Goal: Information Seeking & Learning: Learn about a topic

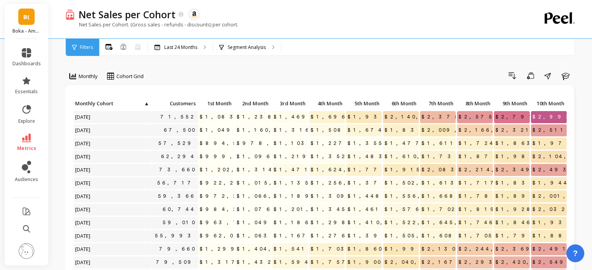
click at [30, 139] on icon at bounding box center [26, 138] width 9 height 9
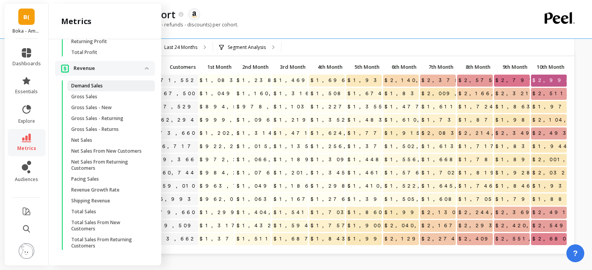
scroll to position [807, 0]
click at [281, 31] on div "Net Sales per Cohort. (Gross sales - refunds - discounts) per cohort." at bounding box center [288, 28] width 447 height 15
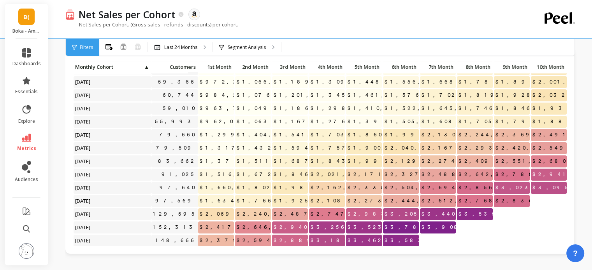
scroll to position [78, 0]
click at [244, 49] on p "Segment Analysis" at bounding box center [247, 47] width 38 height 6
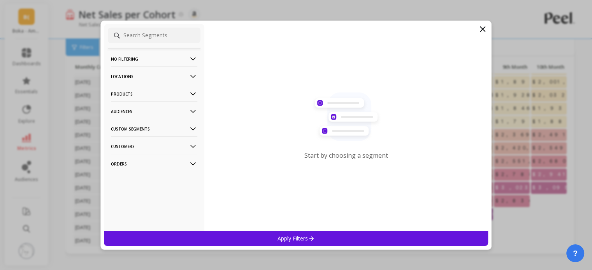
click at [480, 28] on icon at bounding box center [482, 29] width 9 height 9
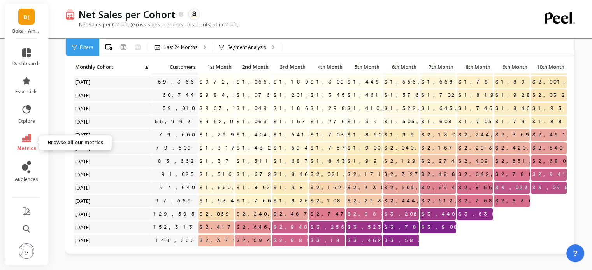
click at [23, 138] on icon at bounding box center [26, 138] width 9 height 9
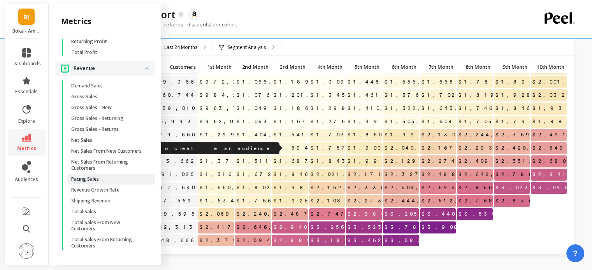
scroll to position [807, 0]
click at [247, 17] on div "Net Sales per Cohort The data you are viewing comes from: Amazon Seller Central" at bounding box center [294, 14] width 438 height 13
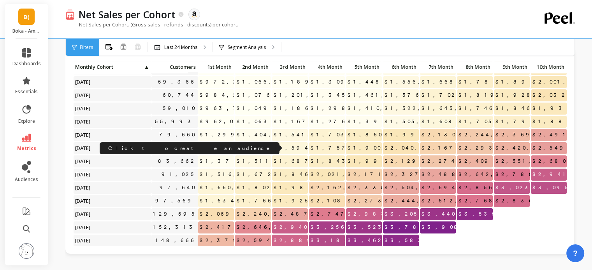
scroll to position [0, 0]
click at [249, 20] on div "Net Sales per Cohort The data you are viewing comes from: Amazon Seller Central" at bounding box center [294, 14] width 438 height 13
click at [26, 139] on icon at bounding box center [26, 138] width 9 height 9
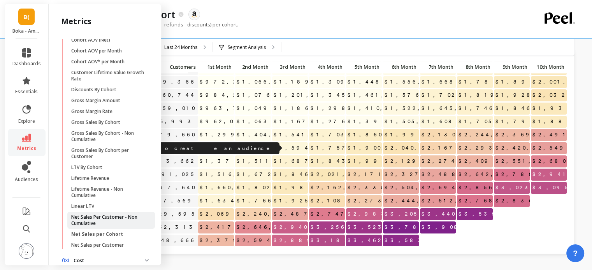
scroll to position [204, 0]
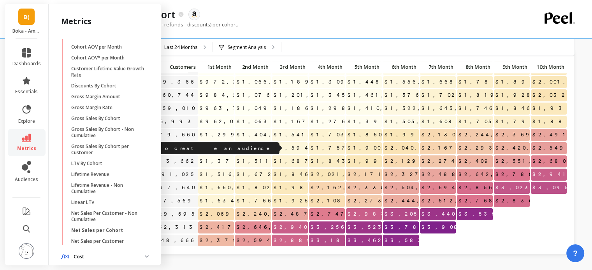
drag, startPoint x: 113, startPoint y: 224, endPoint x: 121, endPoint y: 224, distance: 8.2
click at [113, 223] on p "Net Sales Per Customer - Non Cumulative" at bounding box center [108, 216] width 74 height 12
click at [113, 224] on div "Cohorts Retention Cohort Customers per Count Of Days With Order Cohort Customer…" at bounding box center [105, 150] width 112 height 223
click at [121, 224] on div "Cohorts Retention Cohort Customers per Count Of Days With Order Cohort Customer…" at bounding box center [105, 150] width 112 height 223
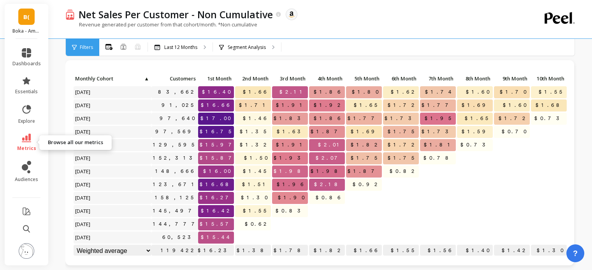
click at [28, 138] on icon at bounding box center [26, 138] width 9 height 9
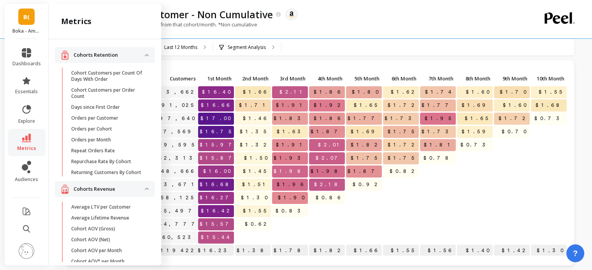
scroll to position [204, 0]
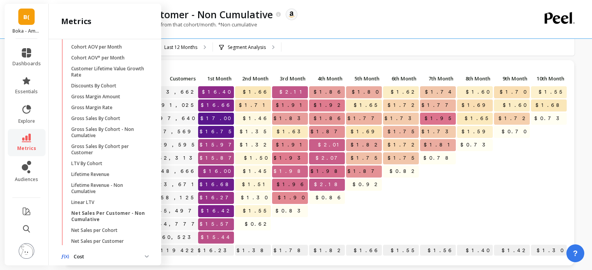
click at [335, 34] on div "Revenue generated per customer from that cohort/month. *Non cumulative" at bounding box center [288, 28] width 447 height 15
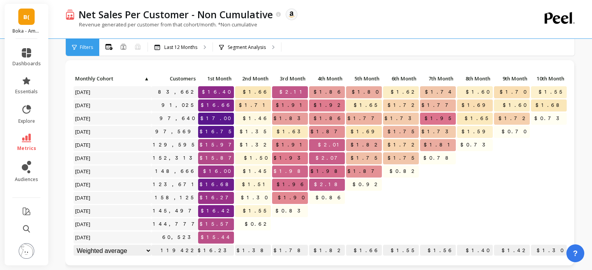
scroll to position [0, 0]
click at [26, 141] on icon at bounding box center [26, 138] width 9 height 9
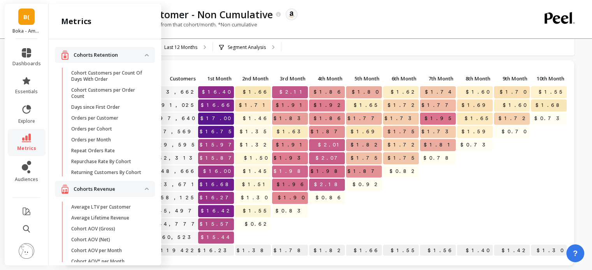
scroll to position [204, 0]
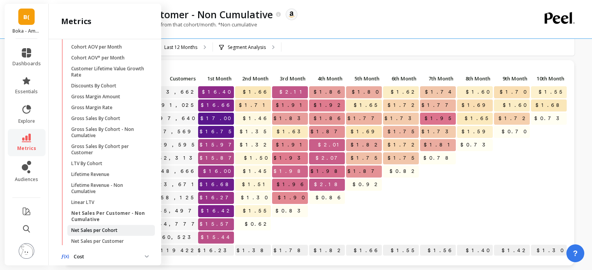
click at [96, 233] on p "Net Sales per Cohort" at bounding box center [94, 231] width 46 height 6
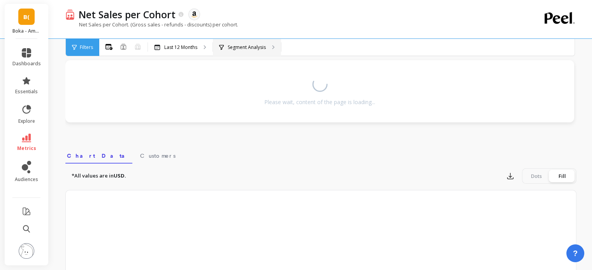
click at [272, 50] on div "Segment Analysis" at bounding box center [247, 47] width 68 height 17
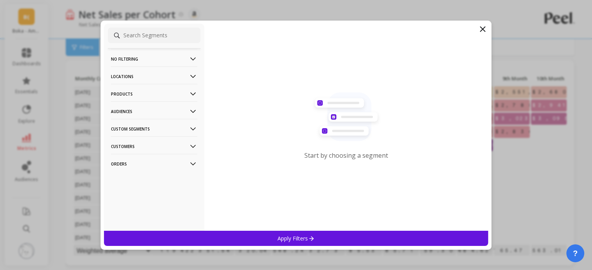
click at [189, 127] on Segments-icon at bounding box center [193, 129] width 9 height 9
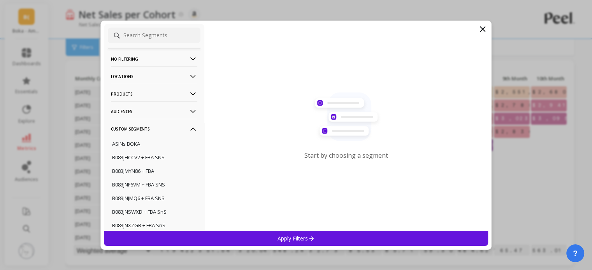
click at [189, 127] on Segments-icon at bounding box center [193, 129] width 9 height 9
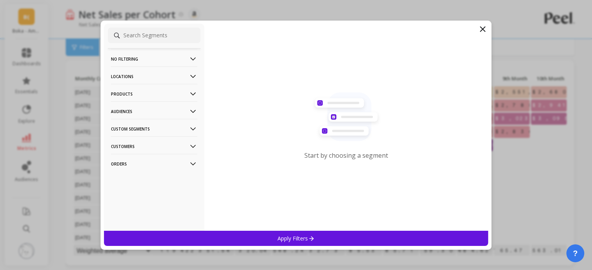
click at [189, 146] on icon at bounding box center [193, 146] width 9 height 9
click at [190, 146] on icon at bounding box center [192, 146] width 5 height 3
click at [482, 29] on icon at bounding box center [482, 29] width 9 height 9
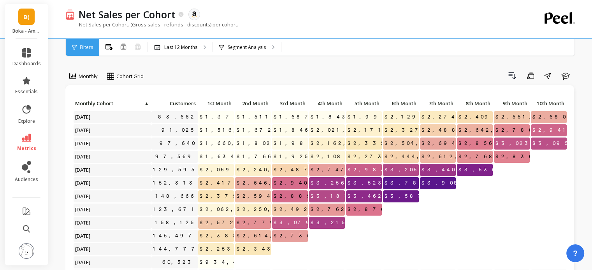
click at [298, 191] on span "$2,889,431.14" at bounding box center [314, 197] width 85 height 12
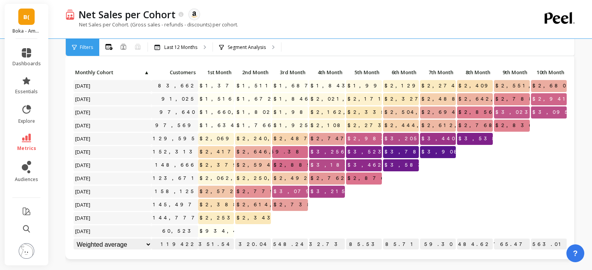
scroll to position [31, 0]
drag, startPoint x: 283, startPoint y: 115, endPoint x: 288, endPoint y: 109, distance: 7.7
click at [288, 109] on span "$1,981,195.89" at bounding box center [316, 113] width 89 height 12
click at [416, 195] on div at bounding box center [401, 192] width 36 height 12
click at [28, 138] on icon at bounding box center [26, 138] width 9 height 9
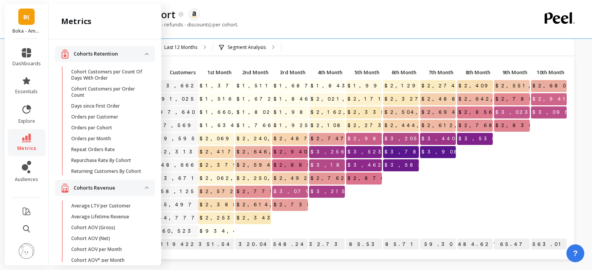
scroll to position [0, 0]
click at [114, 128] on span "Orders per Cohort" at bounding box center [108, 129] width 74 height 6
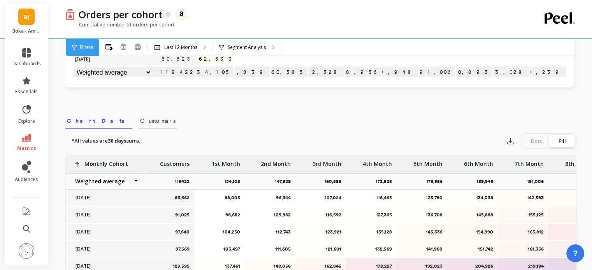
click at [140, 120] on span "Customers" at bounding box center [157, 121] width 35 height 8
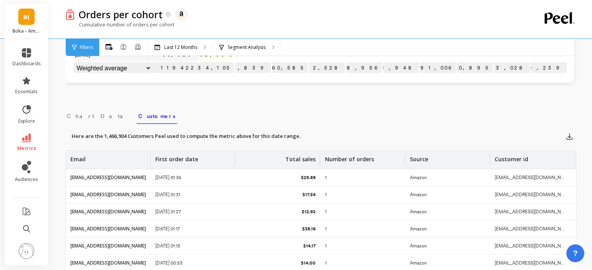
scroll to position [198, 0]
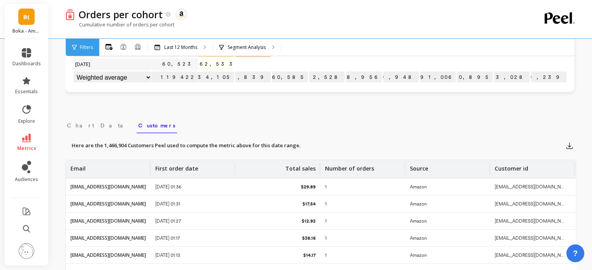
drag, startPoint x: 75, startPoint y: 127, endPoint x: 283, endPoint y: 159, distance: 209.8
click at [75, 127] on span "Chart Data" at bounding box center [98, 126] width 62 height 8
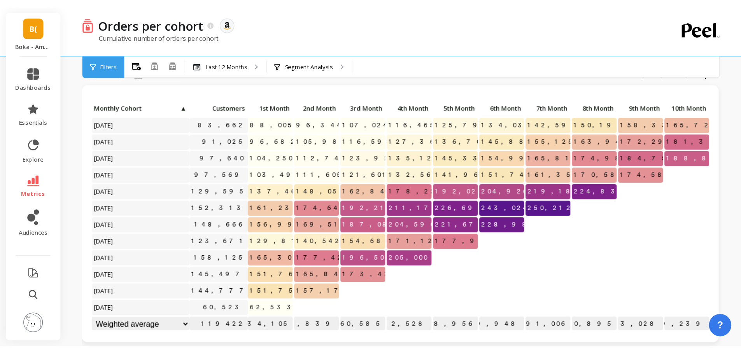
scroll to position [0, 0]
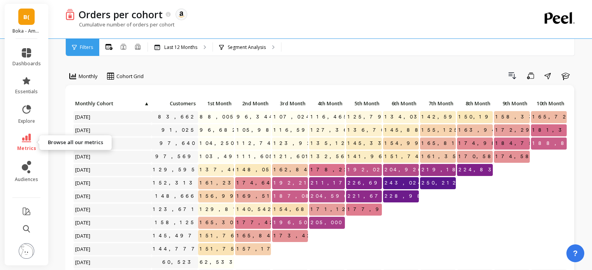
click at [20, 144] on link "metrics" at bounding box center [26, 143] width 28 height 18
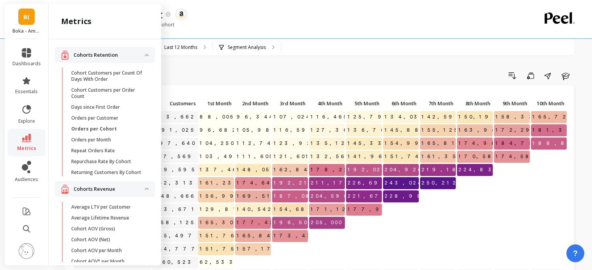
click at [348, 77] on div "Drill Down Save Share Learn" at bounding box center [362, 76] width 427 height 12
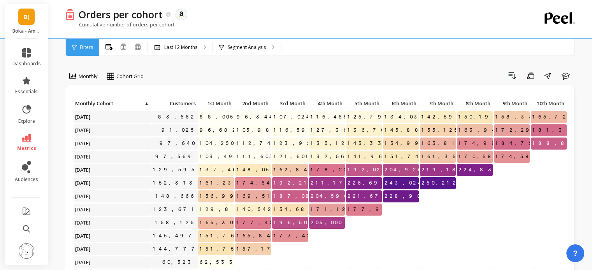
click at [444, 18] on div "Orders per cohort The data you are viewing comes from: Amazon Seller Central" at bounding box center [294, 14] width 438 height 13
